Goal: Check status: Check status

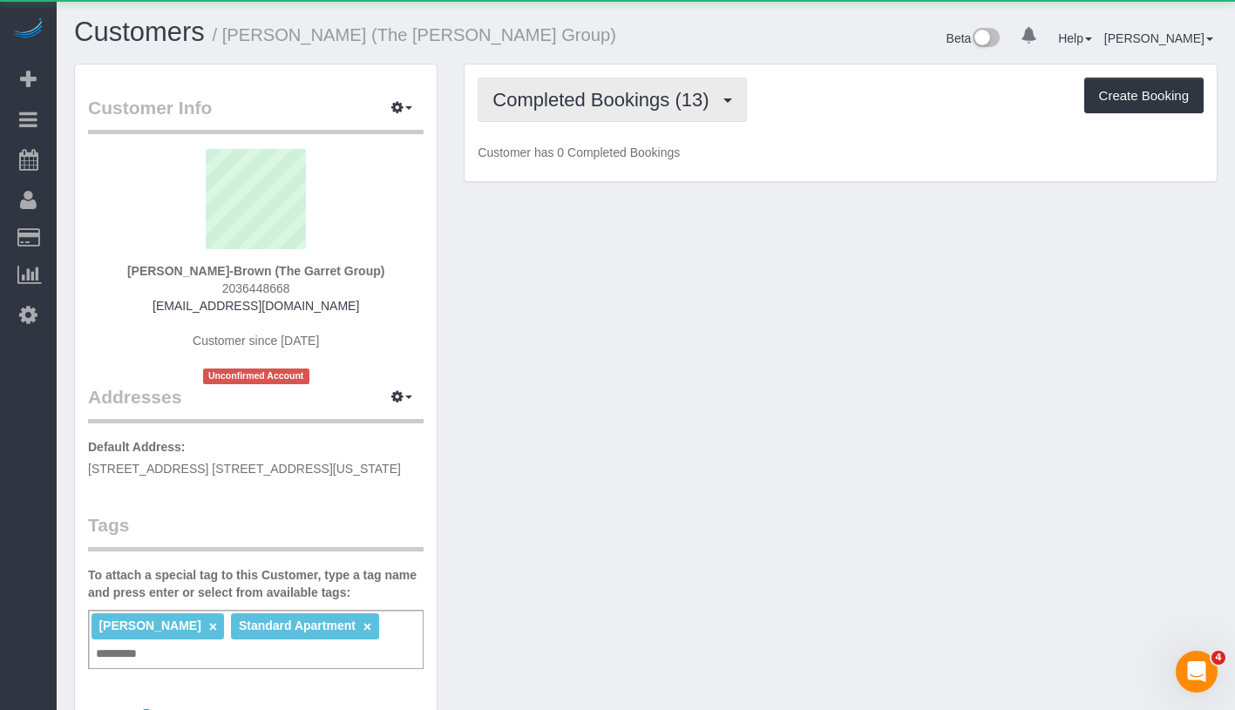
click at [575, 104] on span "Completed Bookings (13)" at bounding box center [605, 100] width 225 height 22
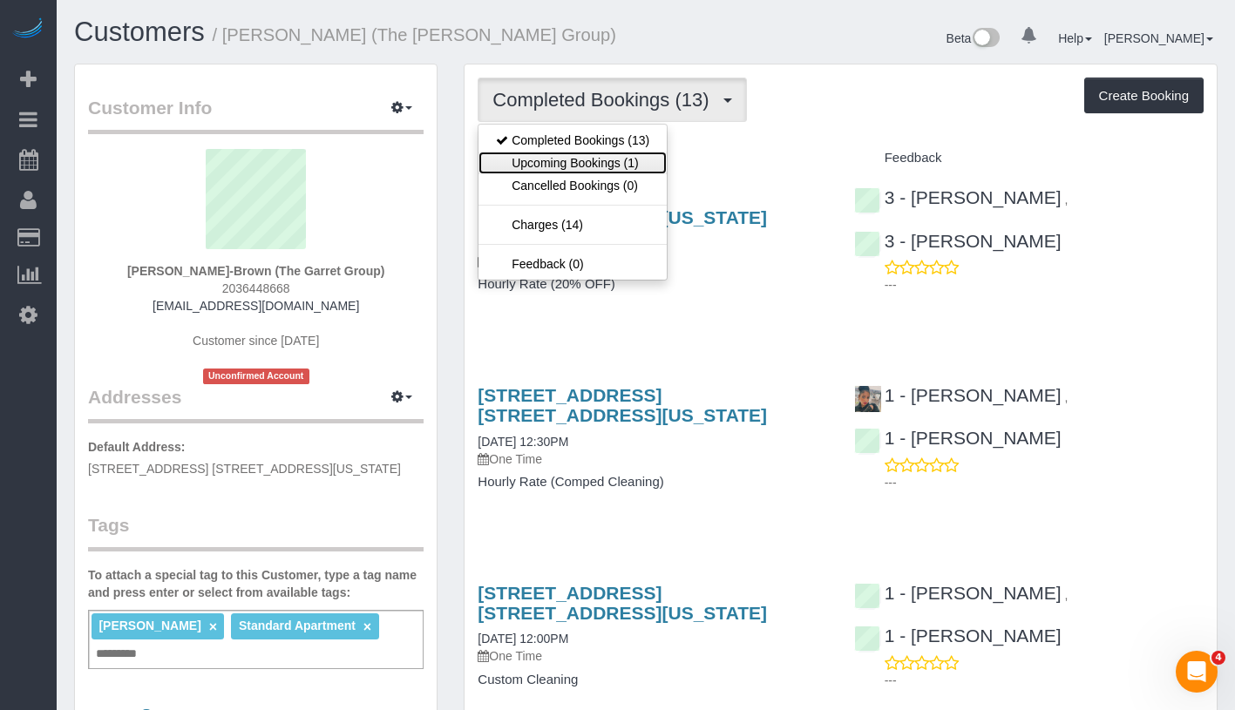
click at [573, 160] on link "Upcoming Bookings (1)" at bounding box center [573, 163] width 188 height 23
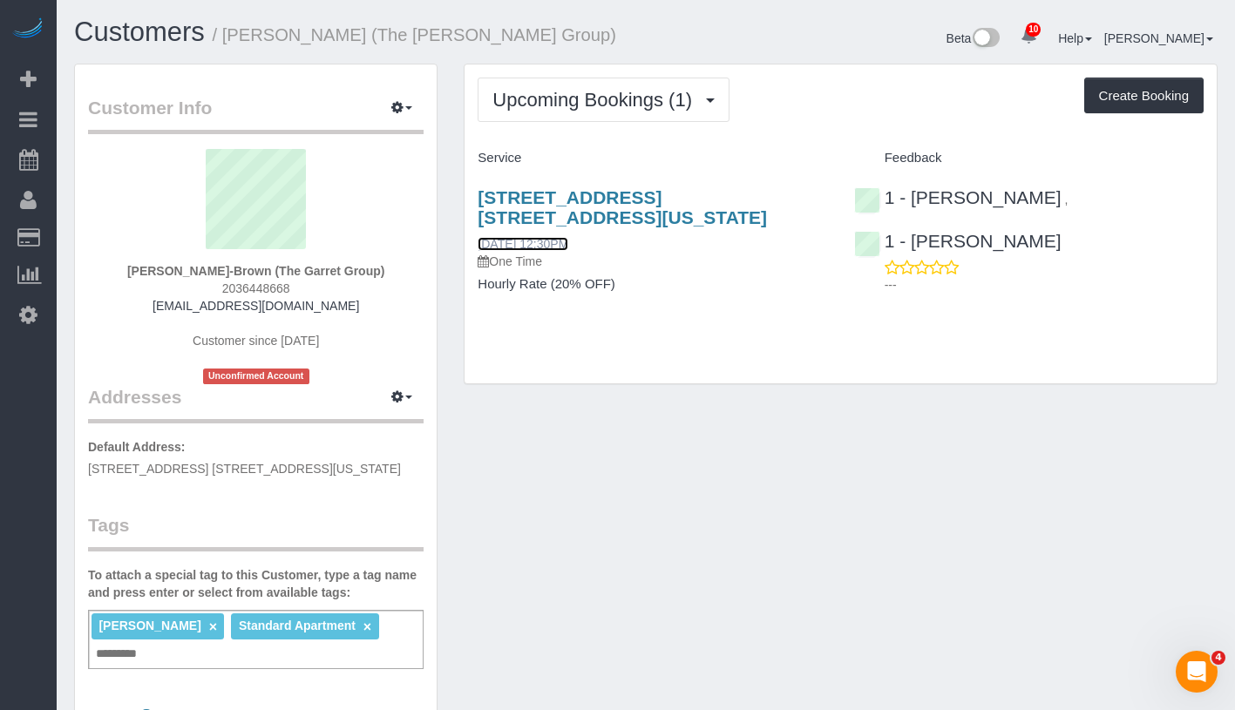
click at [522, 241] on link "[DATE] 12:30PM" at bounding box center [523, 244] width 91 height 14
drag, startPoint x: 470, startPoint y: 238, endPoint x: 612, endPoint y: 238, distance: 142.1
click at [612, 238] on div "252 East 2nd Street, Apt. 6g, New York, NY 10009 08/17/2025 12:30PM One Time Ho…" at bounding box center [653, 250] width 376 height 154
copy link "[DATE] 12:30PM"
drag, startPoint x: 236, startPoint y: 36, endPoint x: 384, endPoint y: 37, distance: 148.2
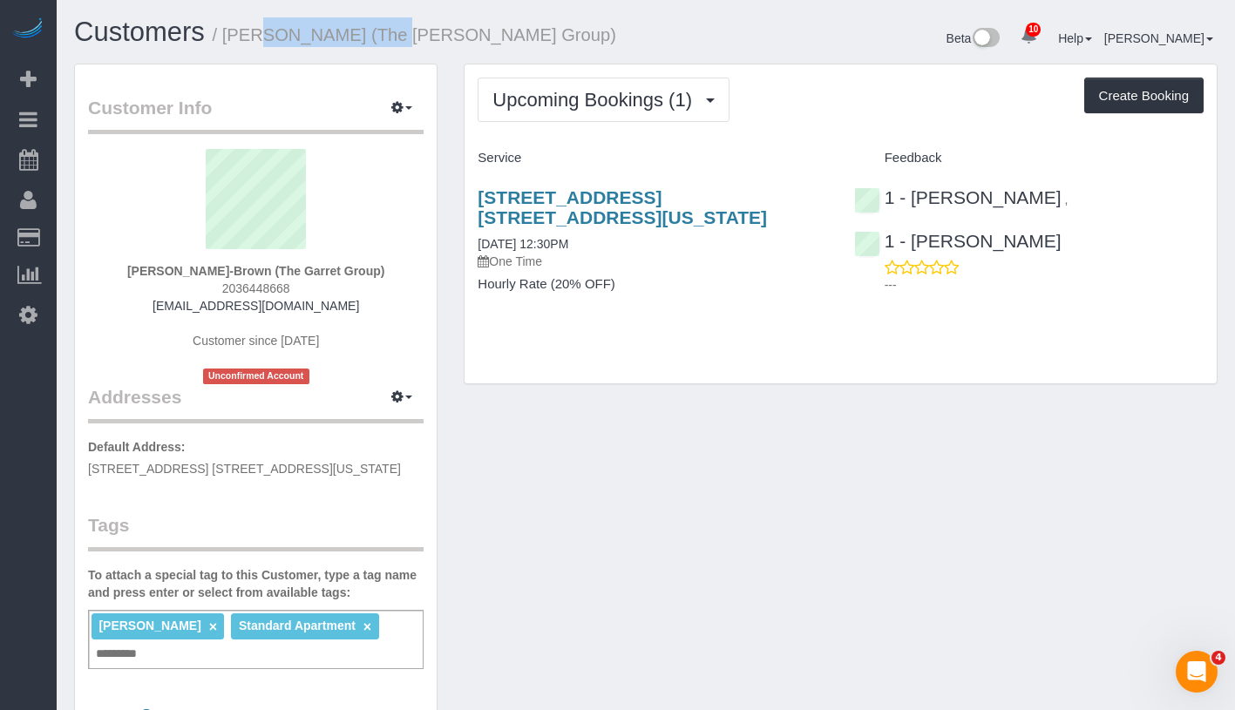
click at [384, 37] on small "/ Max Stampa-Brown (The Garret Group)" at bounding box center [415, 34] width 404 height 19
copy small "Max Stampa-Brow"
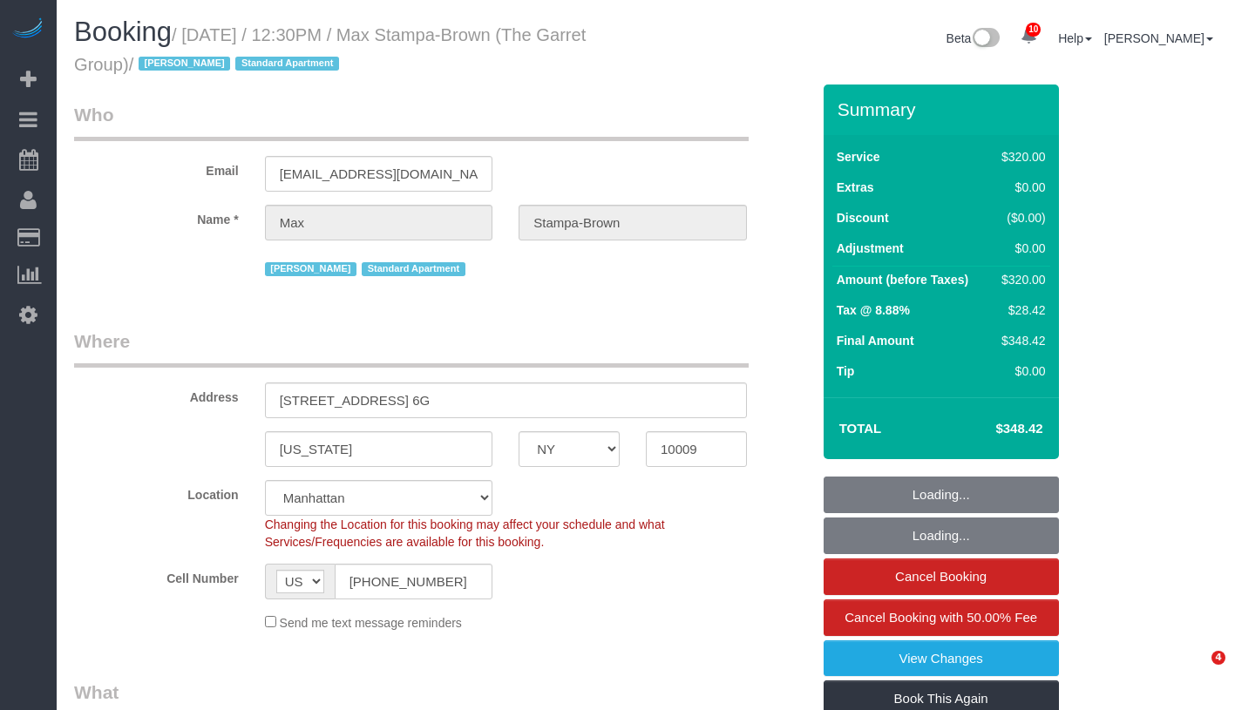
select select "NY"
select select "2"
select select "150"
select select "number:89"
select select "number:90"
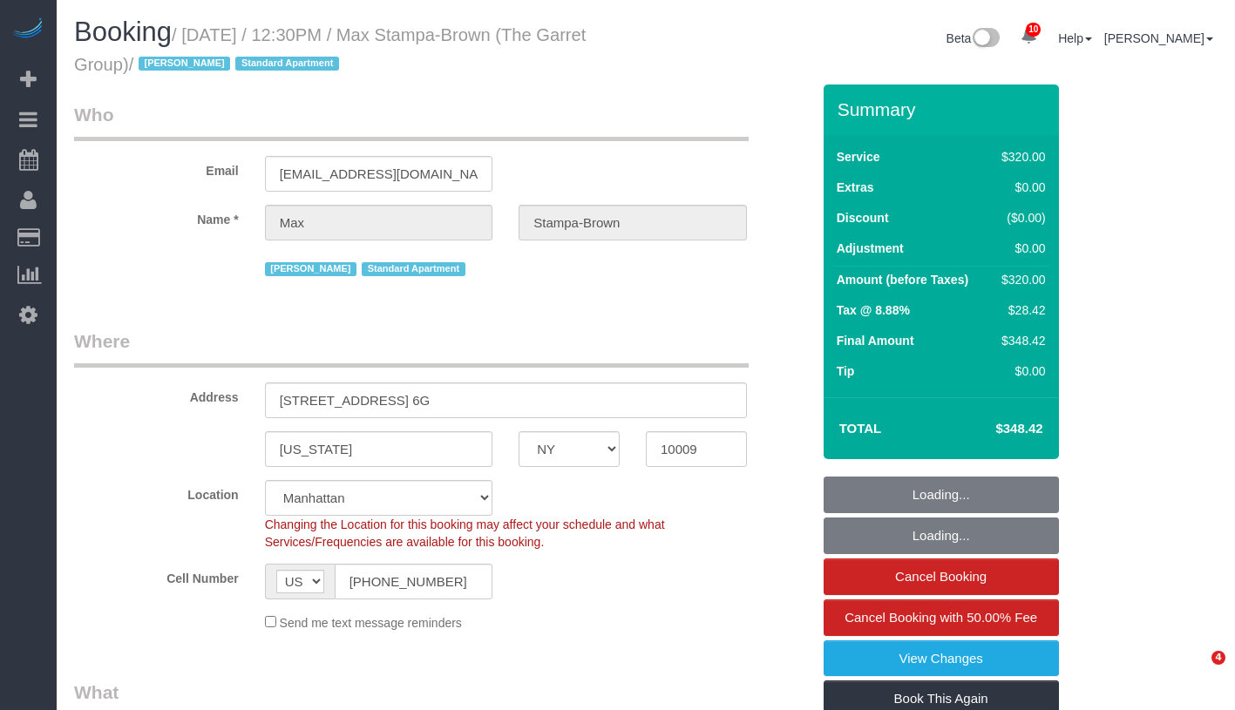
select select "number:13"
select select "number:7"
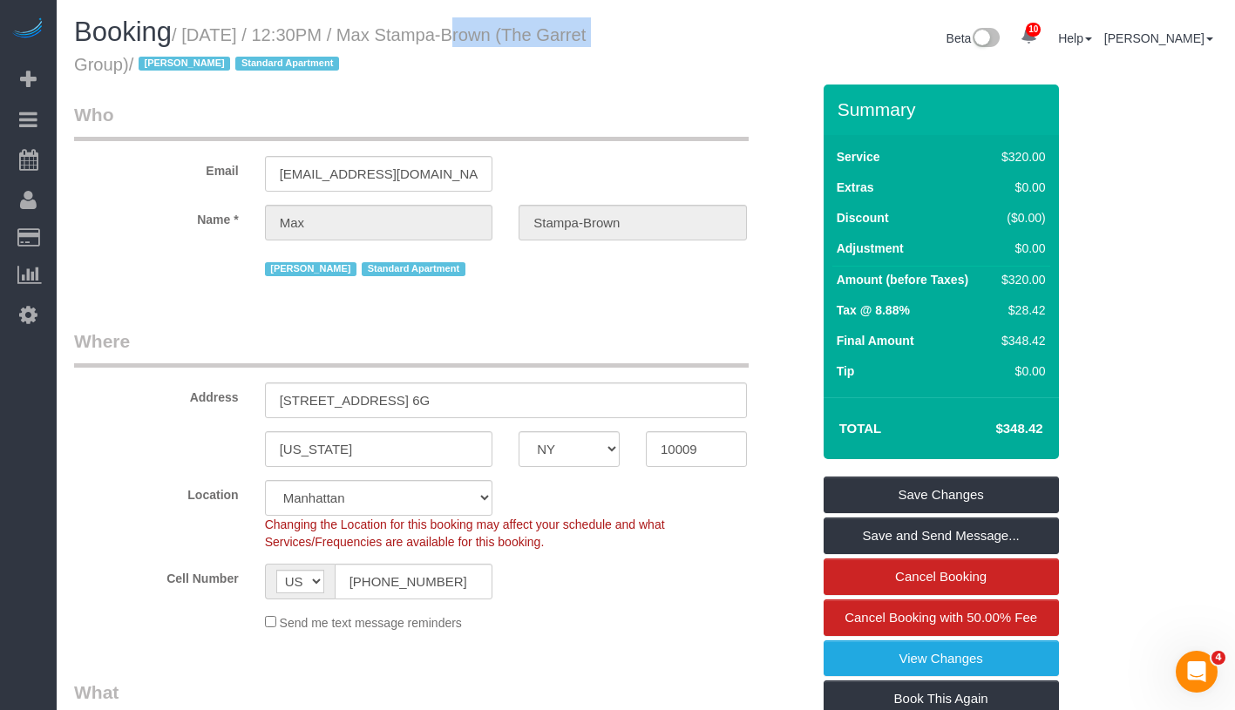
drag, startPoint x: 419, startPoint y: 40, endPoint x: 582, endPoint y: 41, distance: 163.0
click at [582, 41] on small "/ [DATE] / 12:30PM / Max Stampa-Brown (The Garret Group) / [PERSON_NAME] Standa…" at bounding box center [330, 49] width 512 height 49
copy small "[PERSON_NAME]-Brown"
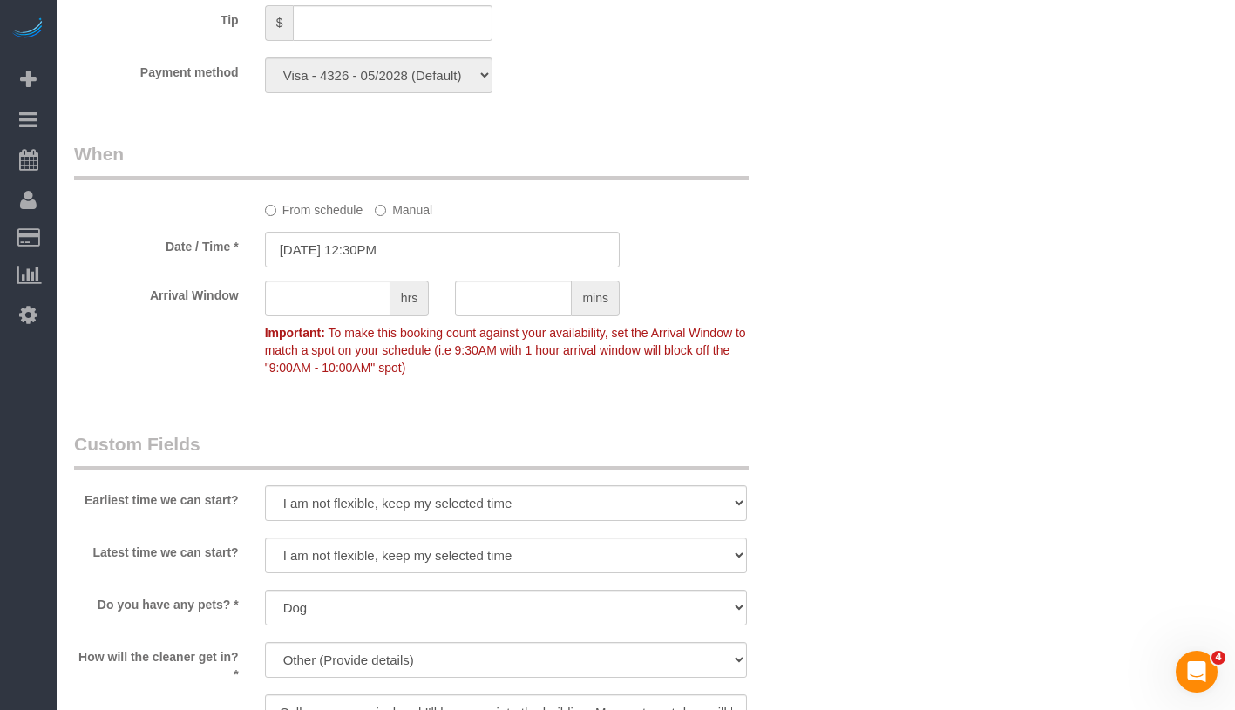
scroll to position [1857, 0]
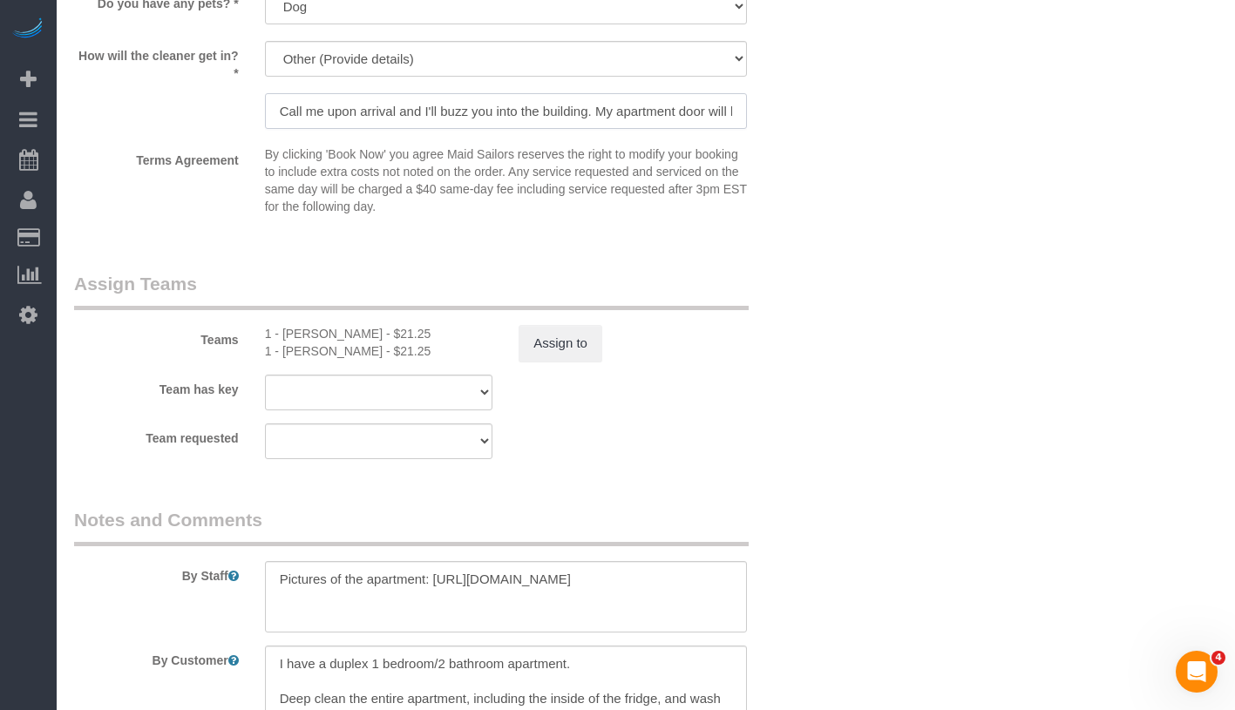
click at [594, 111] on input "Call me upon arrival and I'll buzz you into the building. My apartment door wil…" at bounding box center [506, 111] width 482 height 36
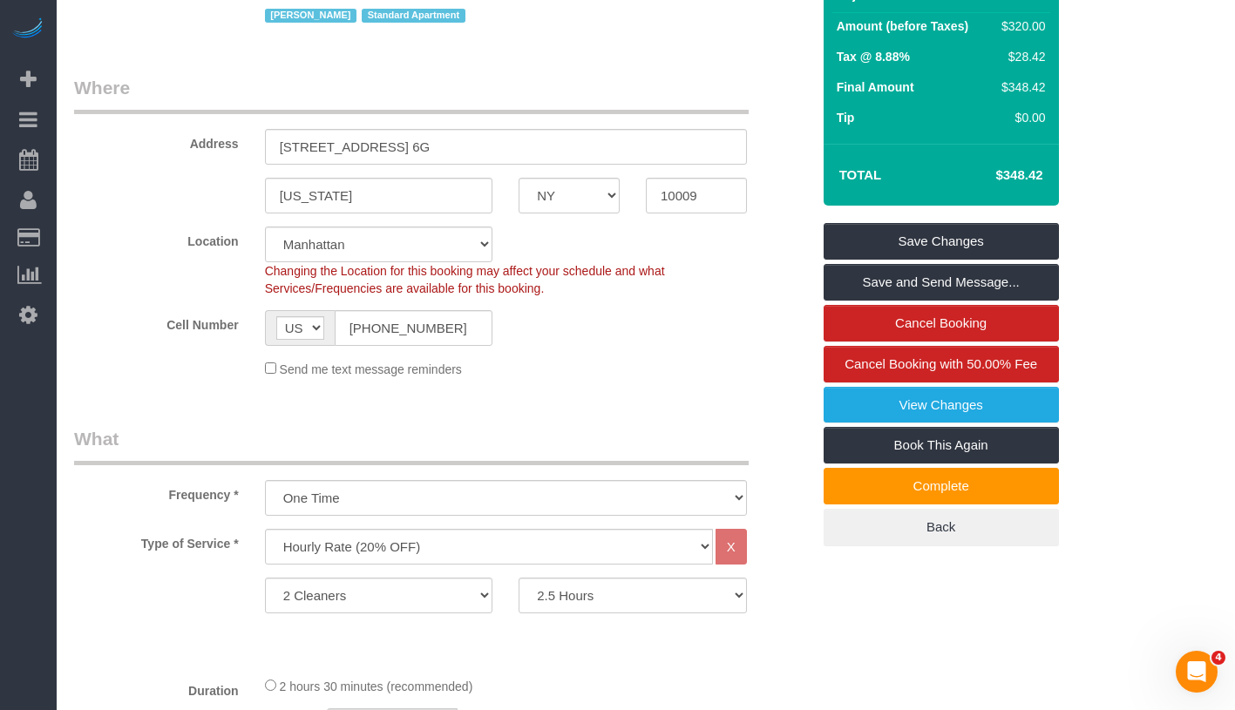
scroll to position [207, 0]
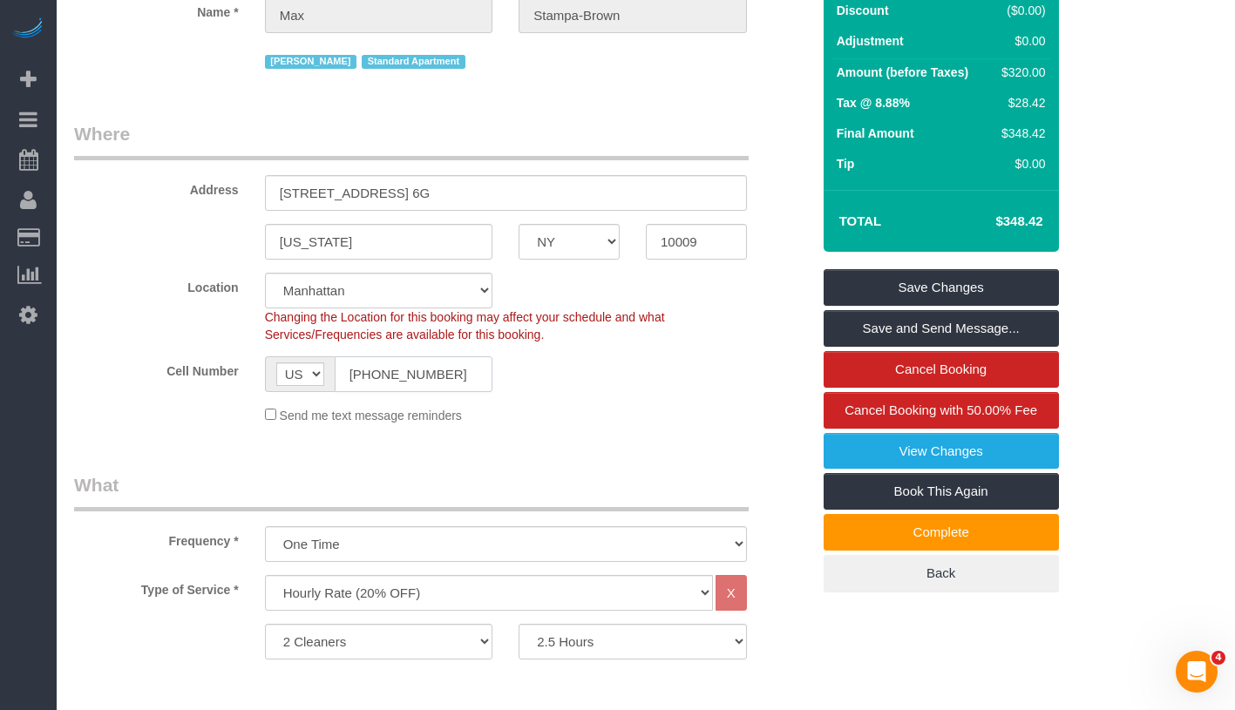
click at [429, 376] on input "[PHONE_NUMBER]" at bounding box center [414, 375] width 159 height 36
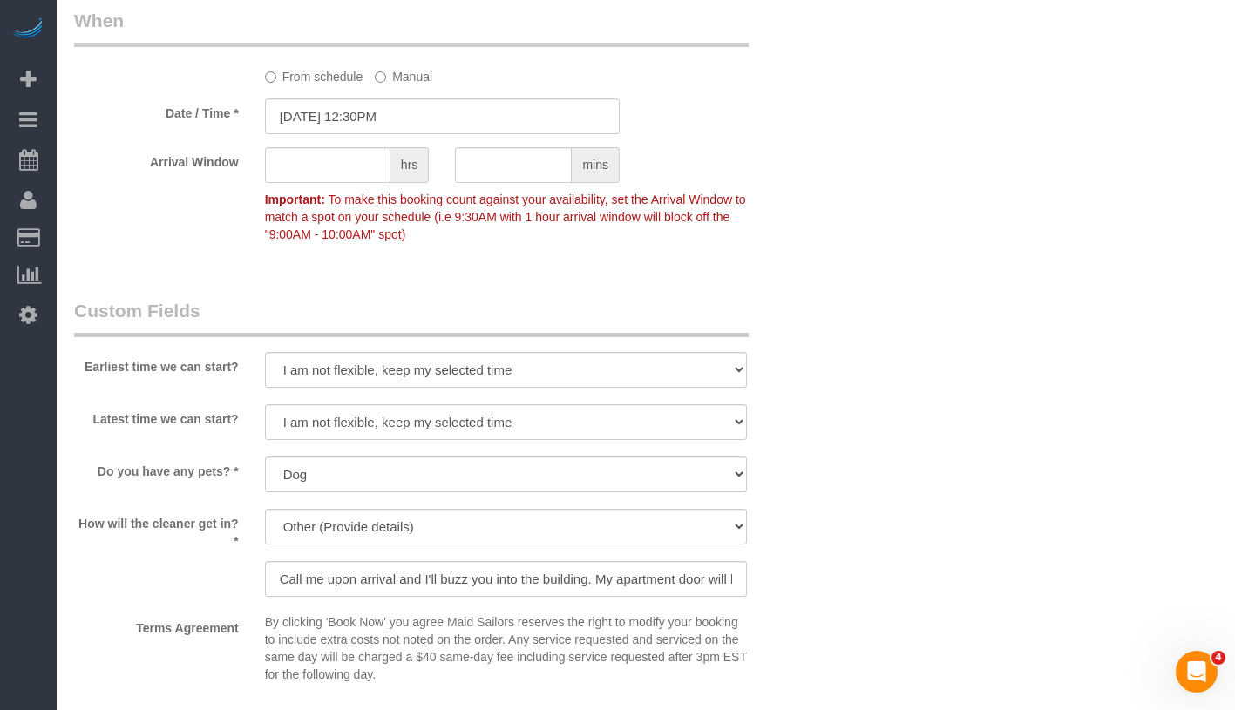
scroll to position [1086, 0]
